Goal: Task Accomplishment & Management: Manage account settings

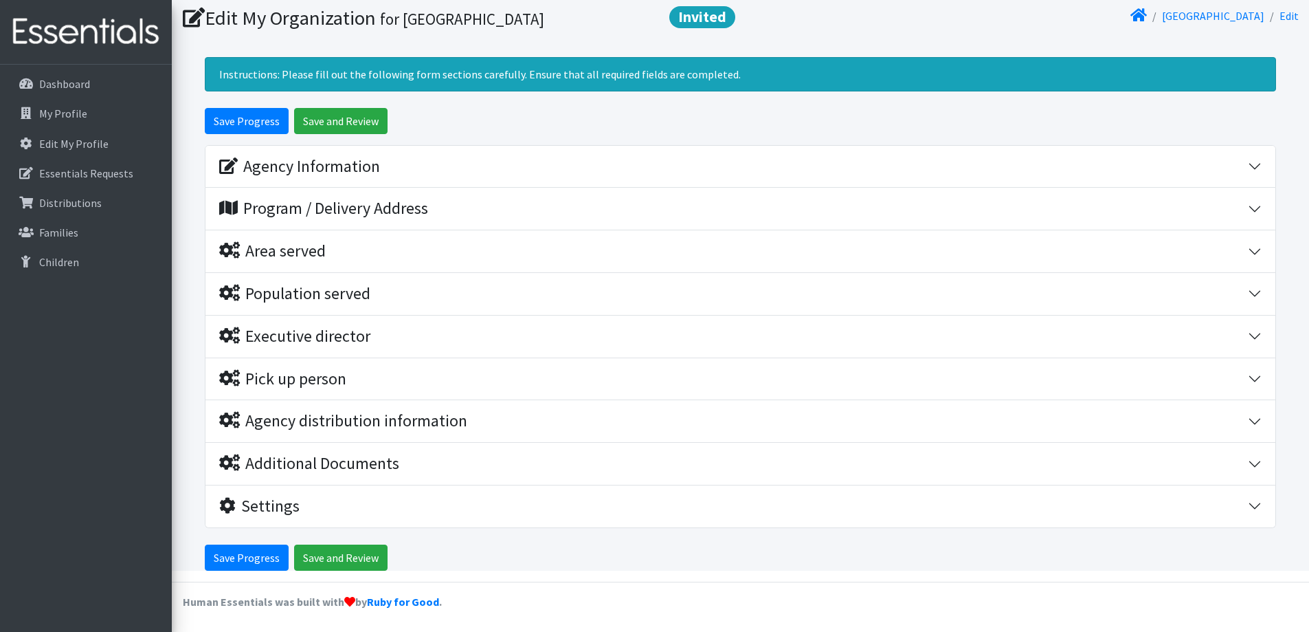
scroll to position [90, 0]
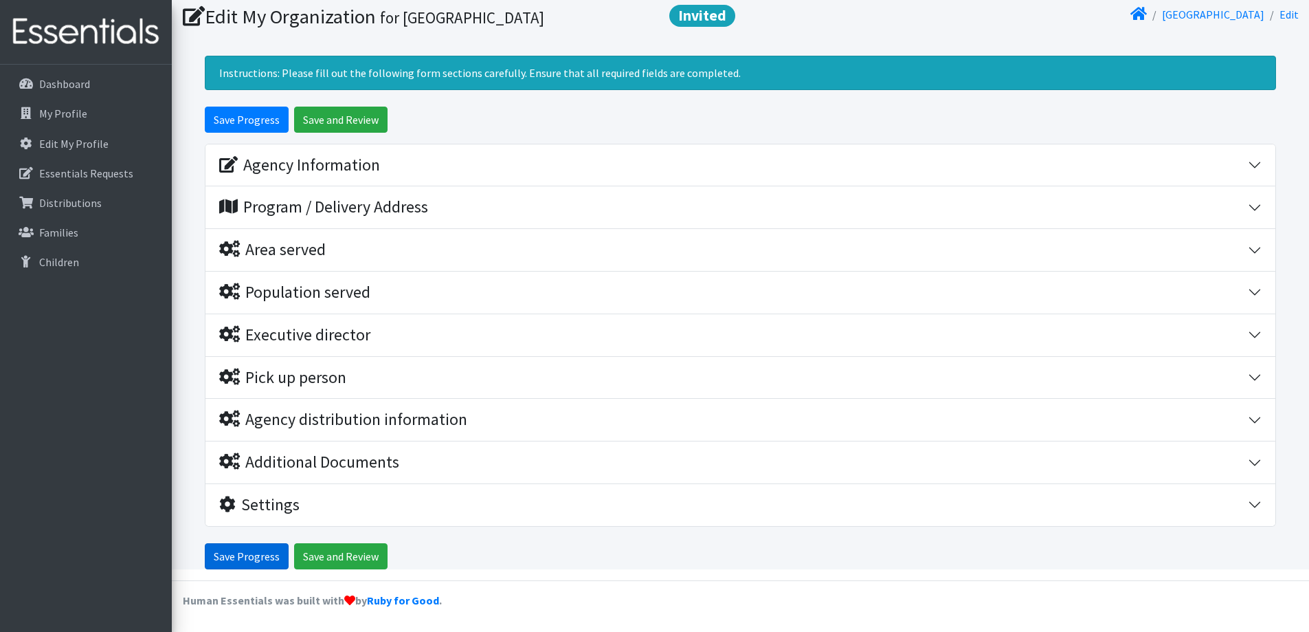
click at [260, 555] on input "Save Progress" at bounding box center [247, 556] width 84 height 26
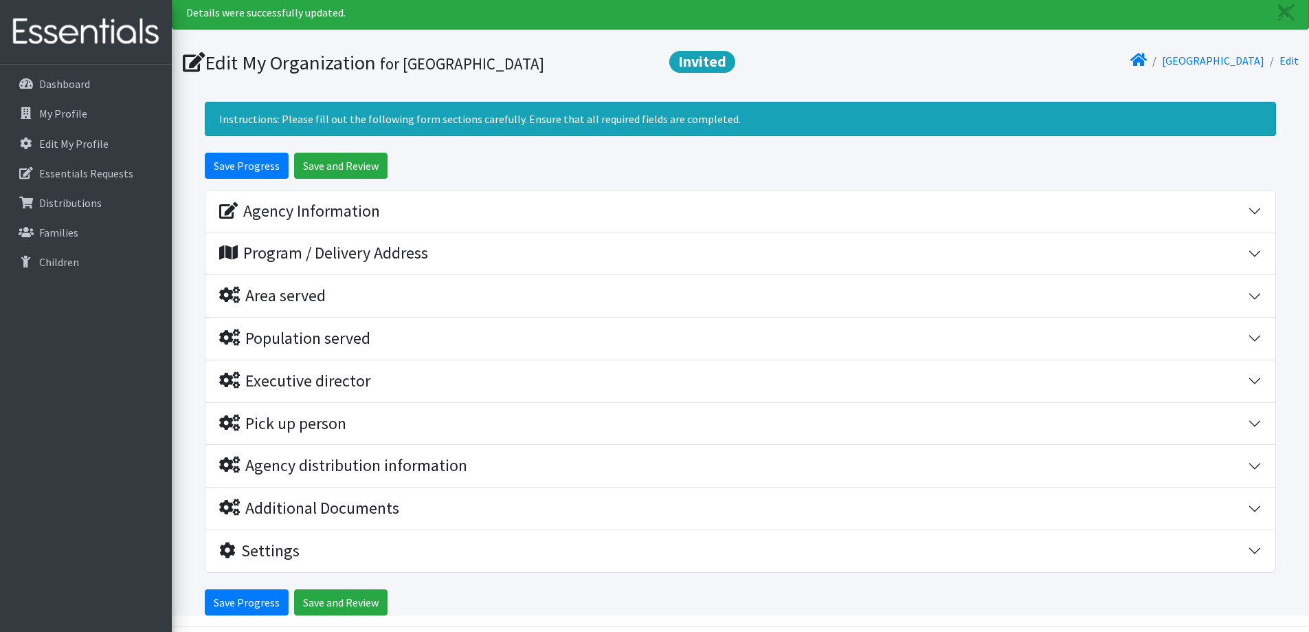
scroll to position [90, 0]
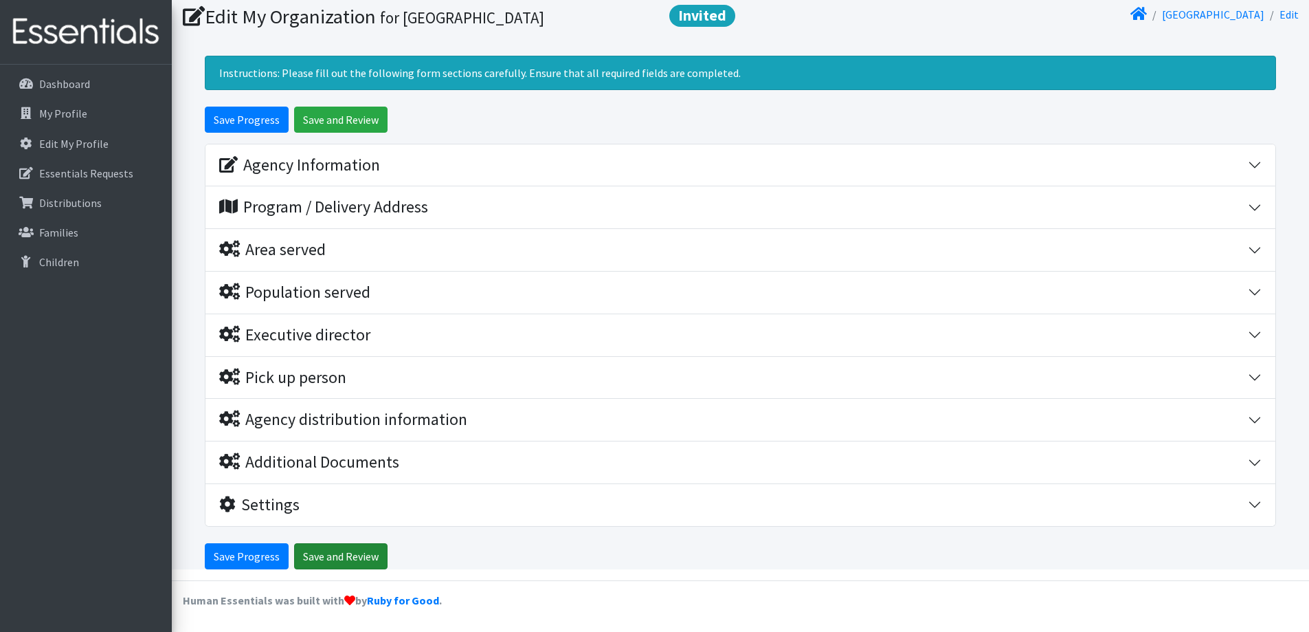
click at [321, 552] on input "Save and Review" at bounding box center [340, 556] width 93 height 26
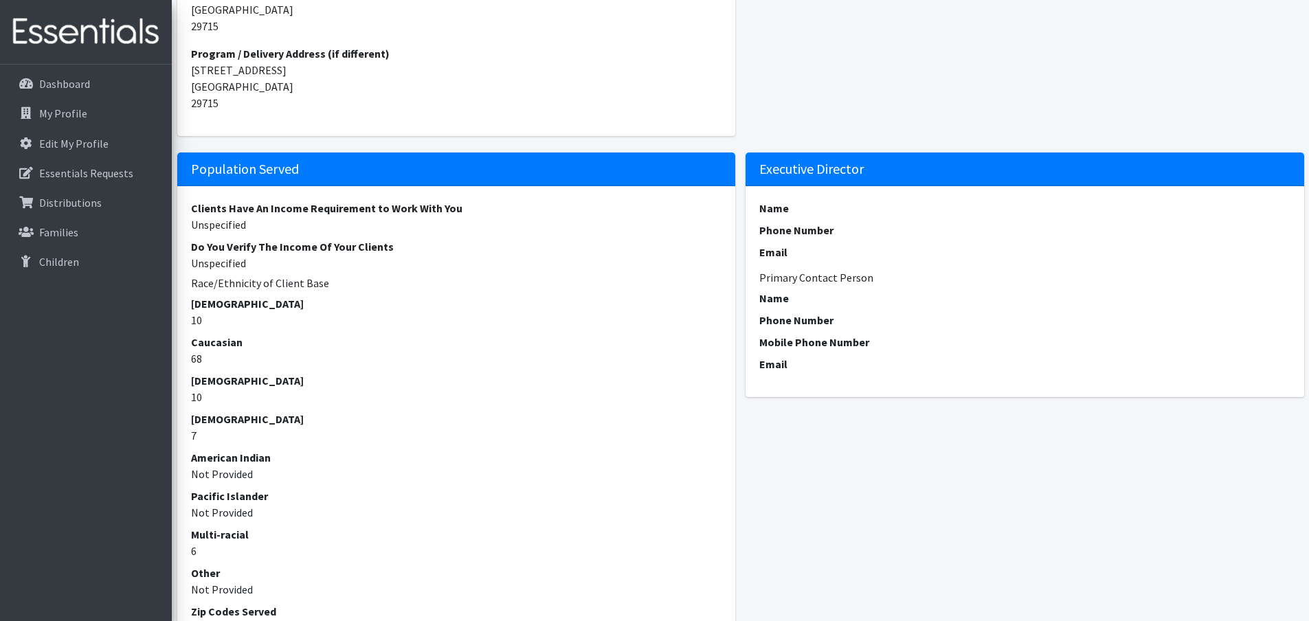
scroll to position [215, 0]
